Goal: Obtain resource: Obtain resource

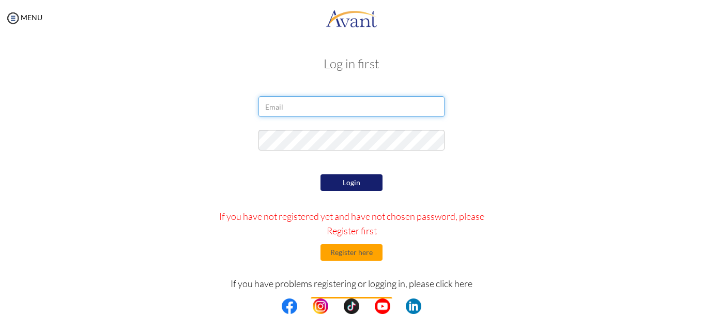
type input "[EMAIL_ADDRESS][DOMAIN_NAME]"
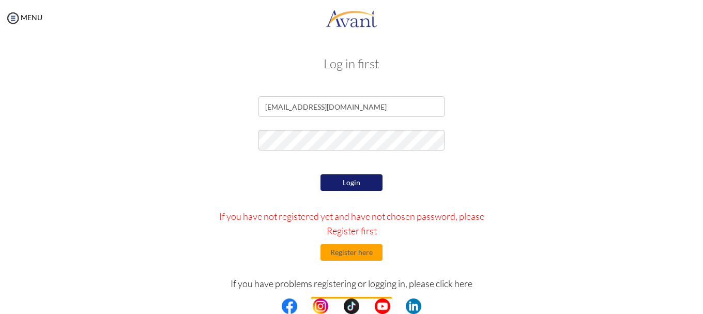
click at [0, 0] on div at bounding box center [0, 0] width 0 height 0
click at [343, 186] on button "Login" at bounding box center [351, 182] width 62 height 17
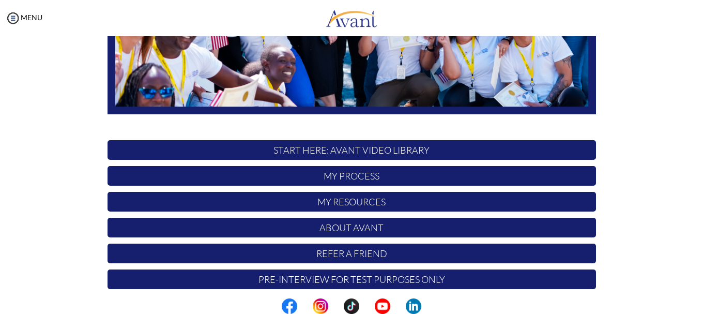
scroll to position [260, 0]
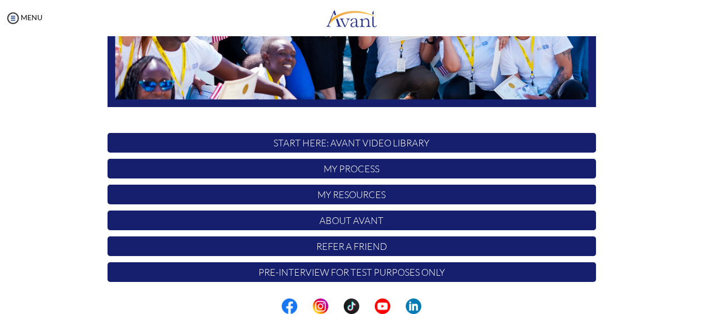
click at [365, 172] on p "My Process" at bounding box center [351, 169] width 488 height 20
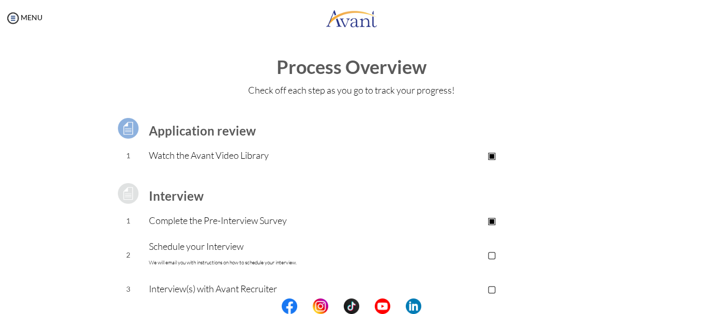
click at [490, 221] on p "▣" at bounding box center [491, 220] width 207 height 14
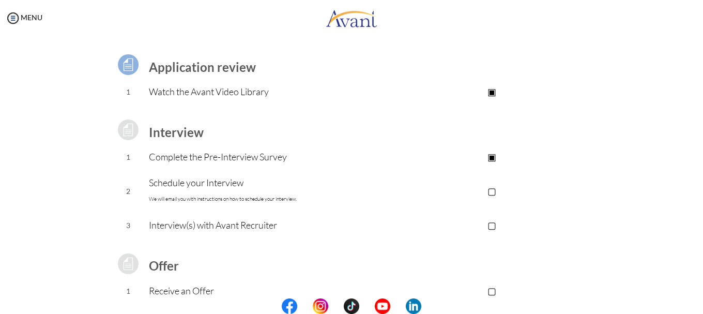
scroll to position [63, 0]
click at [489, 159] on p "▣" at bounding box center [491, 157] width 207 height 14
click at [177, 161] on p "Complete the Pre-Interview Survey" at bounding box center [268, 157] width 239 height 14
click at [492, 158] on p "▣" at bounding box center [491, 157] width 207 height 14
click at [125, 155] on td "1" at bounding box center [128, 158] width 42 height 26
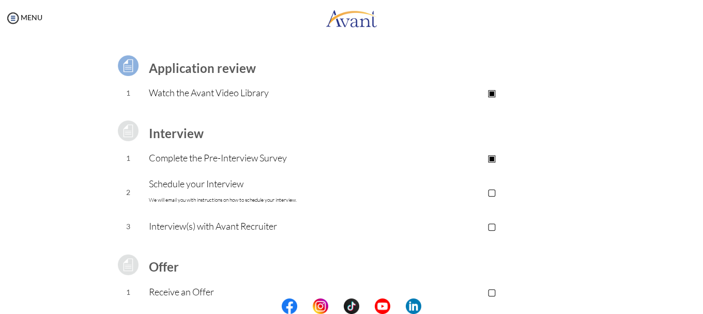
click at [123, 134] on img at bounding box center [128, 131] width 26 height 26
click at [11, 24] on img at bounding box center [13, 18] width 16 height 16
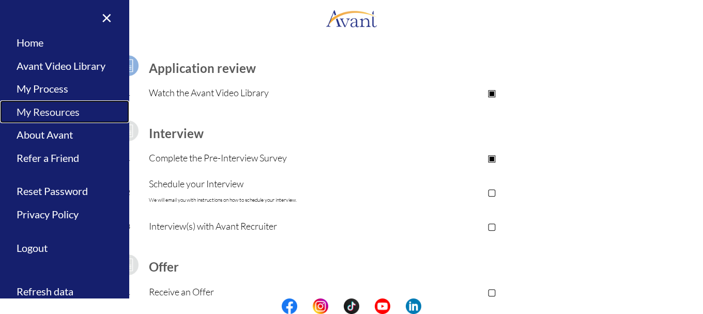
click at [54, 112] on link "My Resources" at bounding box center [64, 111] width 129 height 23
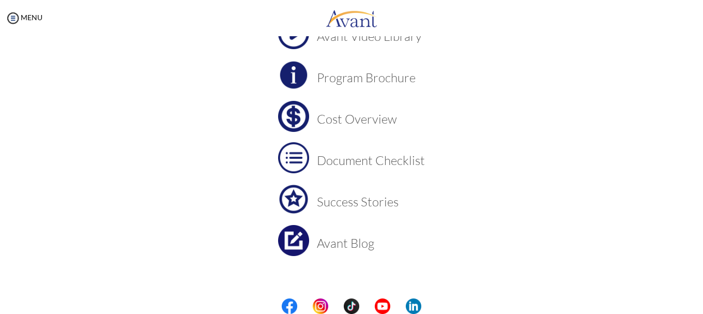
scroll to position [95, 0]
click at [360, 159] on h3 "Document Checklist" at bounding box center [371, 159] width 108 height 13
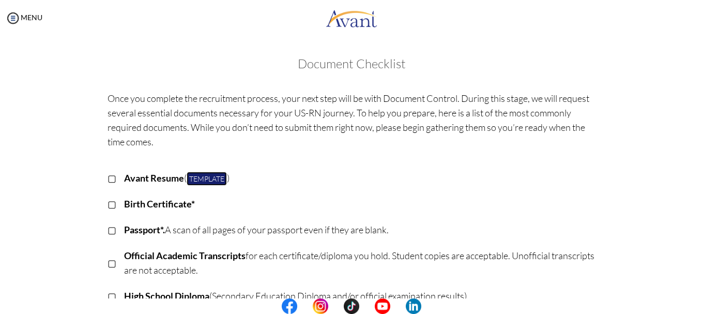
click at [205, 179] on link "Template" at bounding box center [207, 179] width 40 height 14
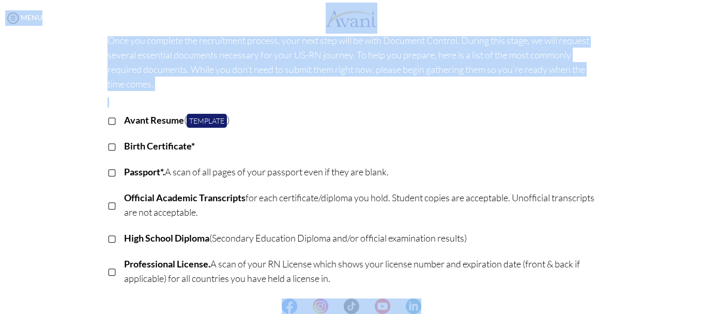
drag, startPoint x: 702, startPoint y: 131, endPoint x: 702, endPoint y: 125, distance: 6.2
click at [702, 125] on body "Maintenance break. Please come back in 2 hours. MENU My Status What is the next…" at bounding box center [351, 157] width 703 height 314
